Goal: Task Accomplishment & Management: Use online tool/utility

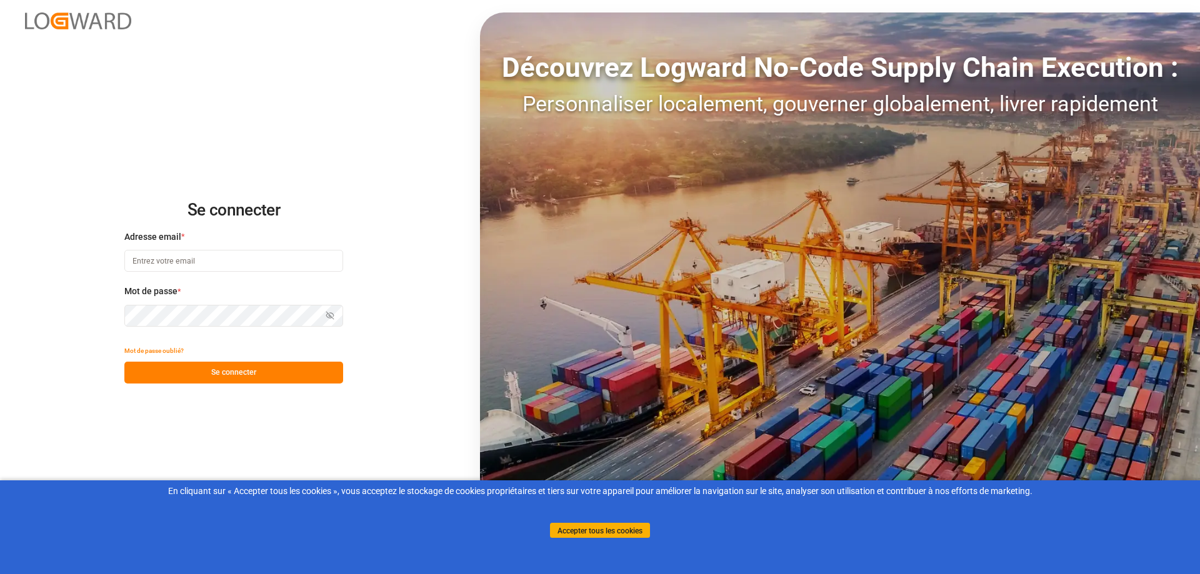
type input "[EMAIL_ADDRESS][PERSON_NAME][DOMAIN_NAME]"
click at [240, 371] on font "Se connecter" at bounding box center [233, 372] width 45 height 9
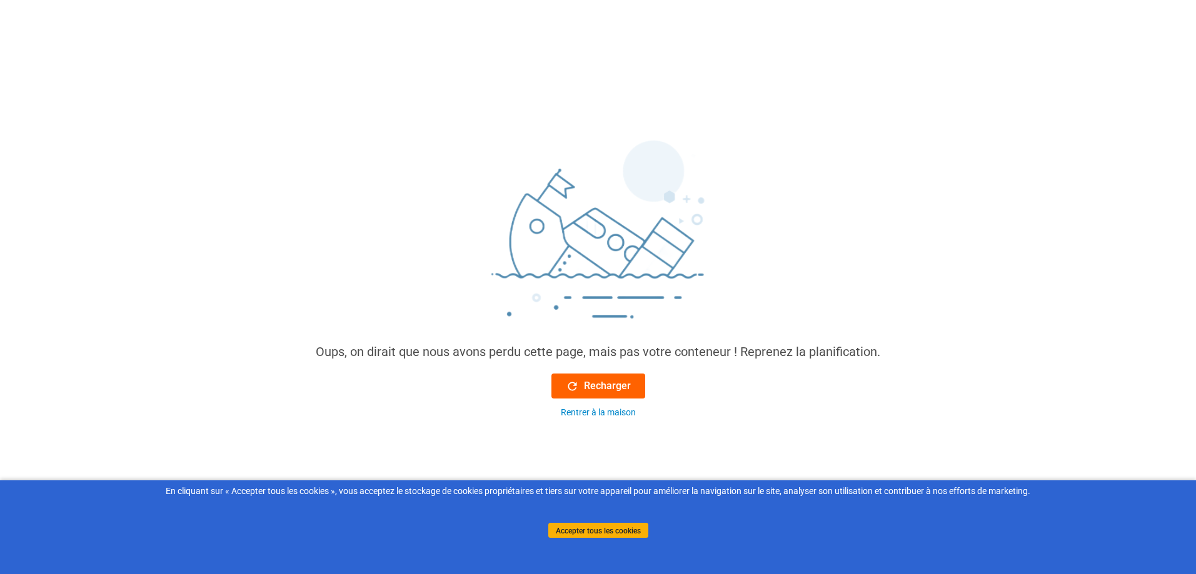
click at [582, 386] on div "Recharger" at bounding box center [598, 386] width 65 height 15
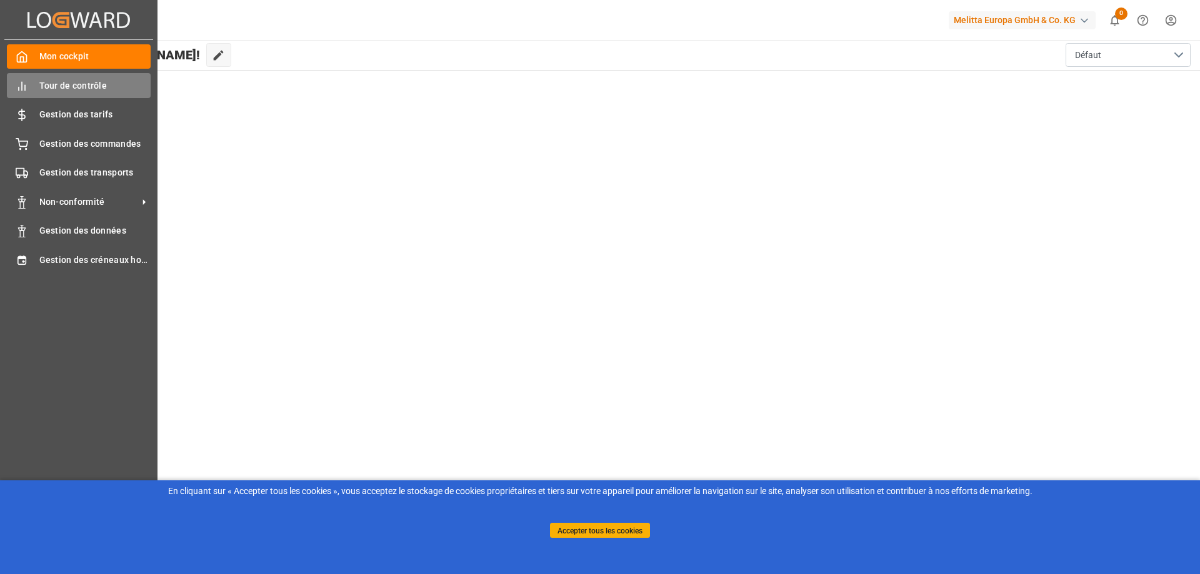
click at [20, 86] on icon at bounding box center [22, 86] width 13 height 13
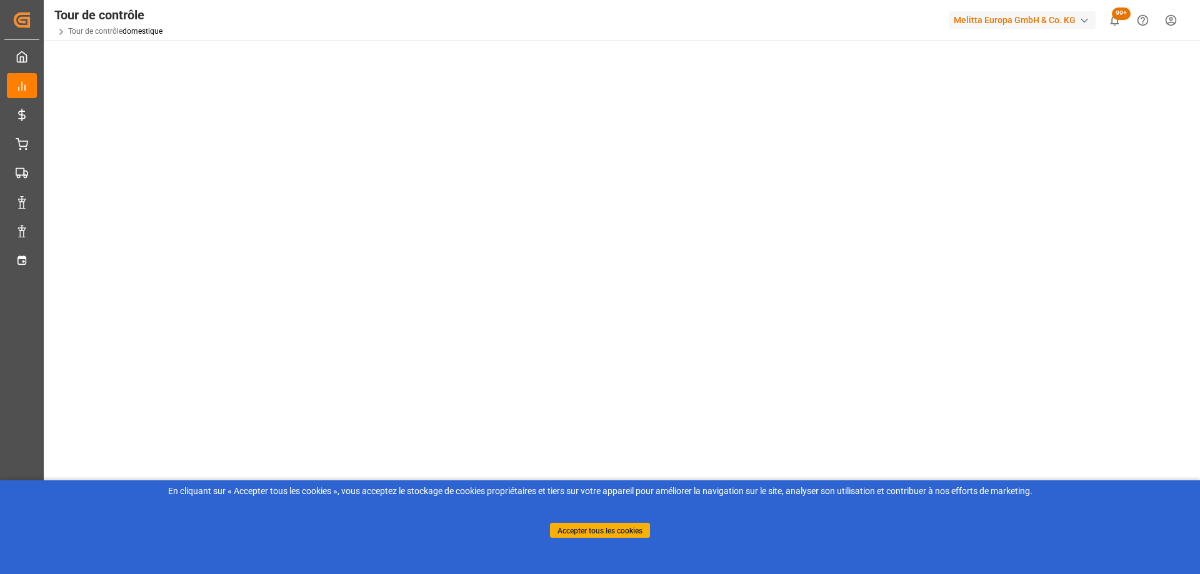
scroll to position [181, 0]
